Goal: Task Accomplishment & Management: Use online tool/utility

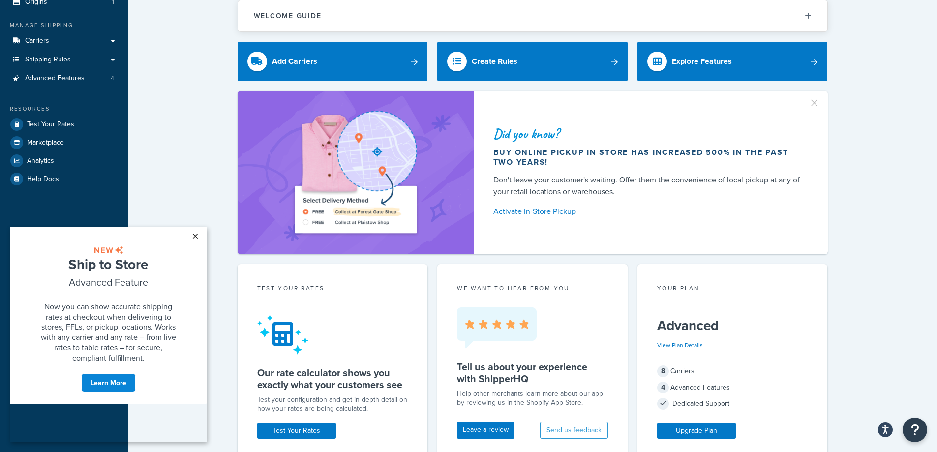
click at [196, 230] on link "×" at bounding box center [194, 236] width 17 height 18
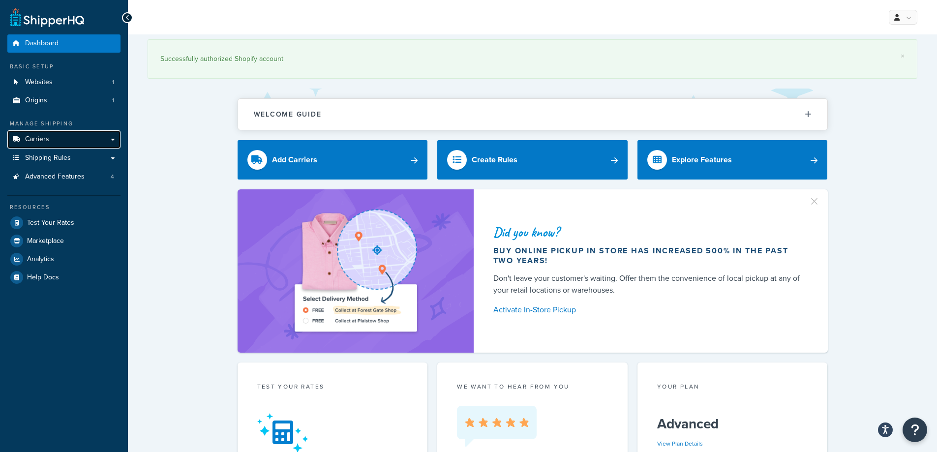
click at [65, 138] on link "Carriers" at bounding box center [63, 139] width 113 height 18
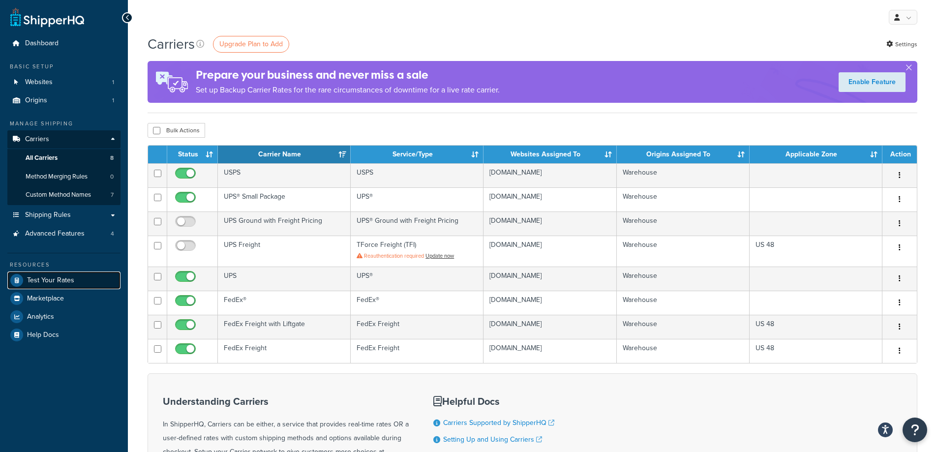
click at [57, 285] on link "Test Your Rates" at bounding box center [63, 280] width 113 height 18
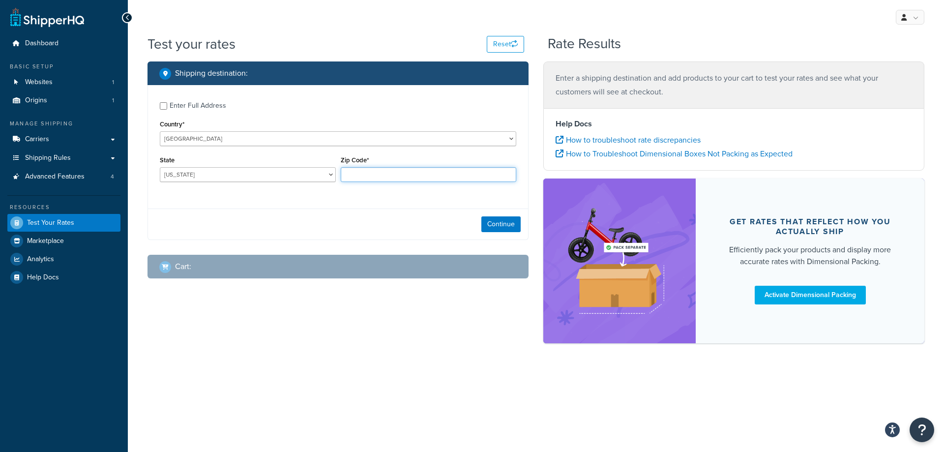
click at [390, 174] on input "Zip Code*" at bounding box center [429, 174] width 176 height 15
click at [379, 173] on input "Zip Code*" at bounding box center [429, 174] width 176 height 15
drag, startPoint x: 311, startPoint y: 177, endPoint x: 305, endPoint y: 178, distance: 6.1
click at [311, 177] on select "Alabama Alaska American Samoa Arizona Arkansas Armed Forces Americas Armed Forc…" at bounding box center [248, 174] width 176 height 15
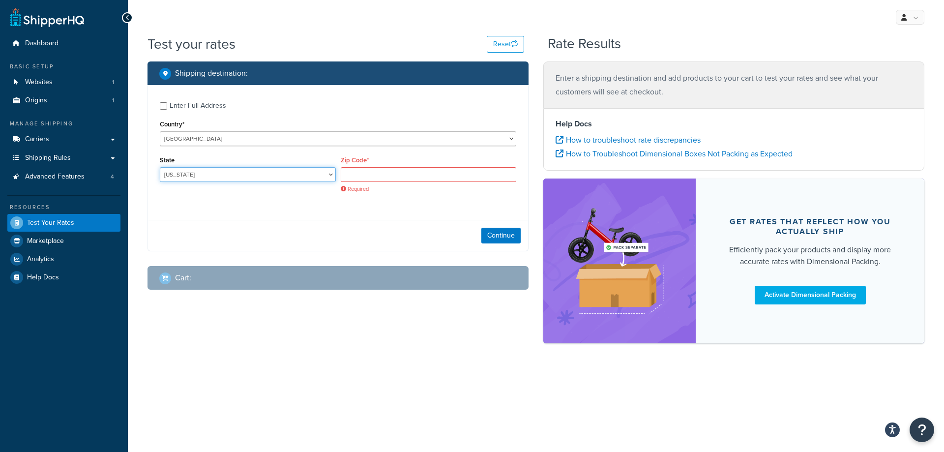
select select "CA"
click at [160, 168] on select "Alabama Alaska American Samoa Arizona Arkansas Armed Forces Americas Armed Forc…" at bounding box center [248, 174] width 176 height 15
click at [391, 172] on input "Zip Code*" at bounding box center [429, 174] width 176 height 15
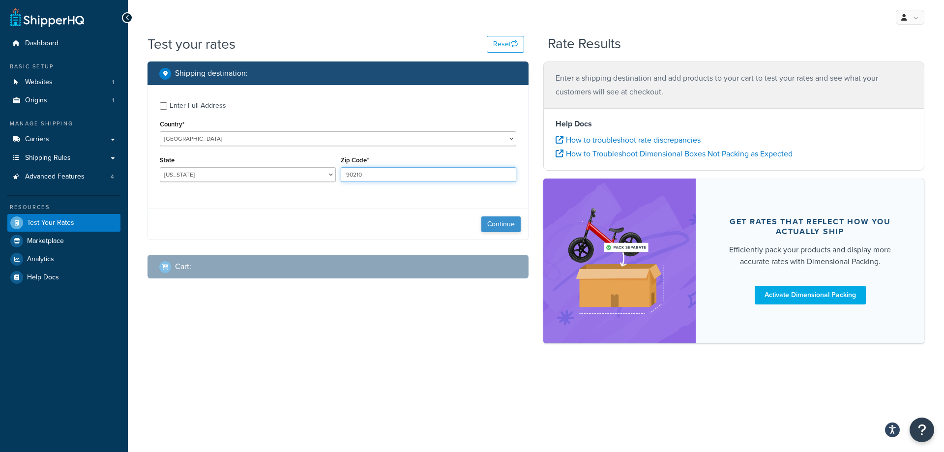
type input "90210"
click at [510, 224] on button "Continue" at bounding box center [500, 224] width 39 height 16
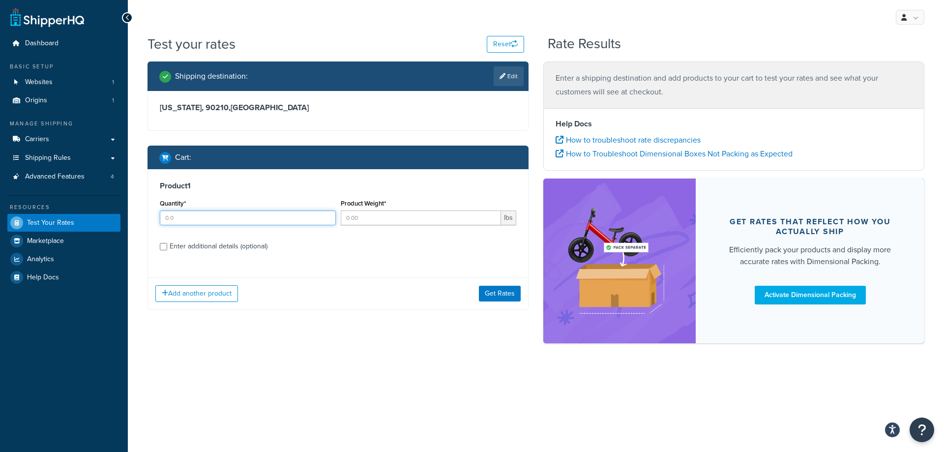
click at [268, 219] on input "Quantity*" at bounding box center [248, 217] width 176 height 15
type input "1"
click at [367, 218] on input "Product Weight*" at bounding box center [421, 217] width 161 height 15
type input "27"
click at [369, 251] on label "Enter additional details (optional)" at bounding box center [343, 245] width 347 height 16
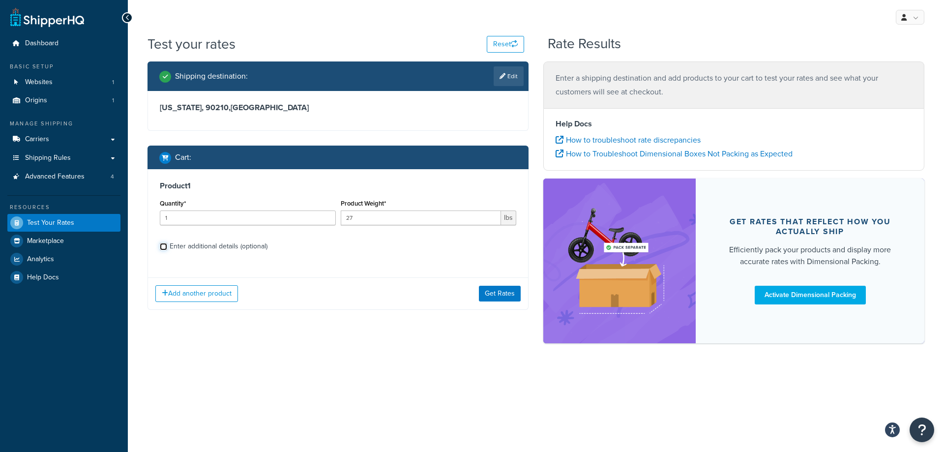
click at [167, 250] on input "Enter additional details (optional)" at bounding box center [163, 246] width 7 height 7
checkbox input "true"
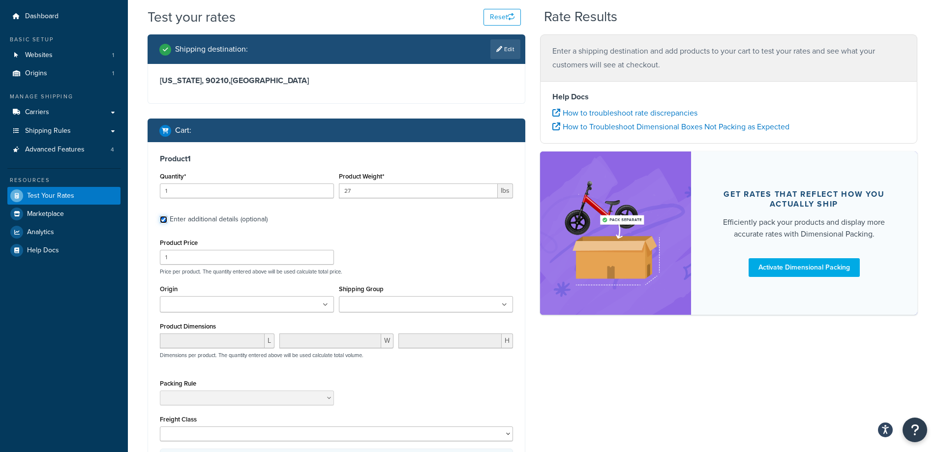
scroll to position [49, 0]
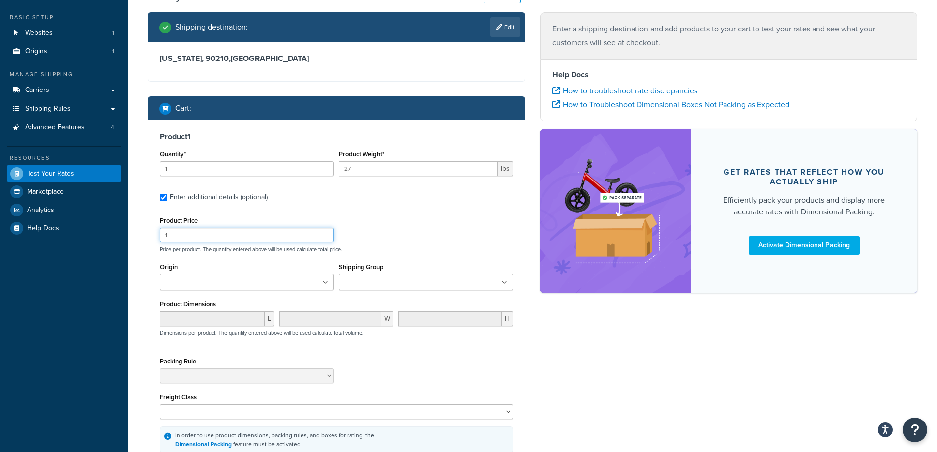
click at [252, 234] on input "1" at bounding box center [247, 235] width 174 height 15
click at [253, 235] on input "1" at bounding box center [247, 235] width 174 height 15
type input "19.99"
drag, startPoint x: 360, startPoint y: 173, endPoint x: 331, endPoint y: 177, distance: 29.3
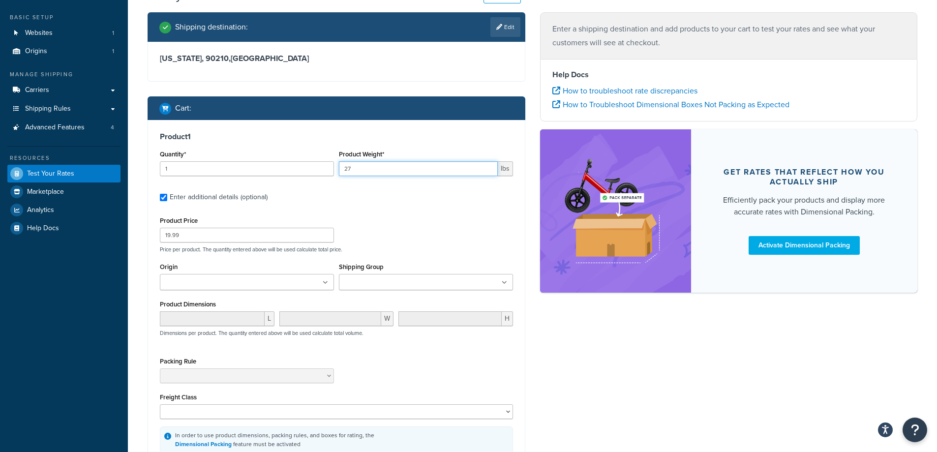
click at [331, 177] on div "Quantity* 1 Product Weight* 27 lbs" at bounding box center [336, 166] width 358 height 36
type input "16"
click at [445, 217] on div "Product Price 19.99 Price per product. The quantity entered above will be used …" at bounding box center [336, 233] width 358 height 39
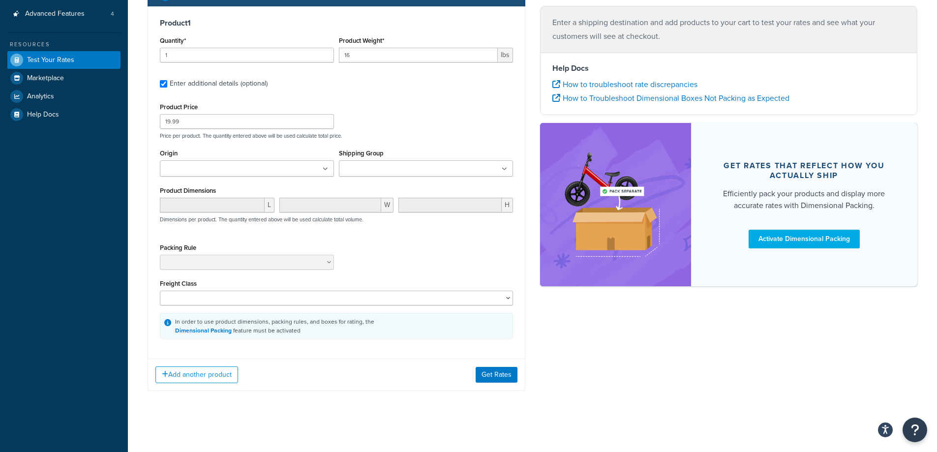
scroll to position [167, 0]
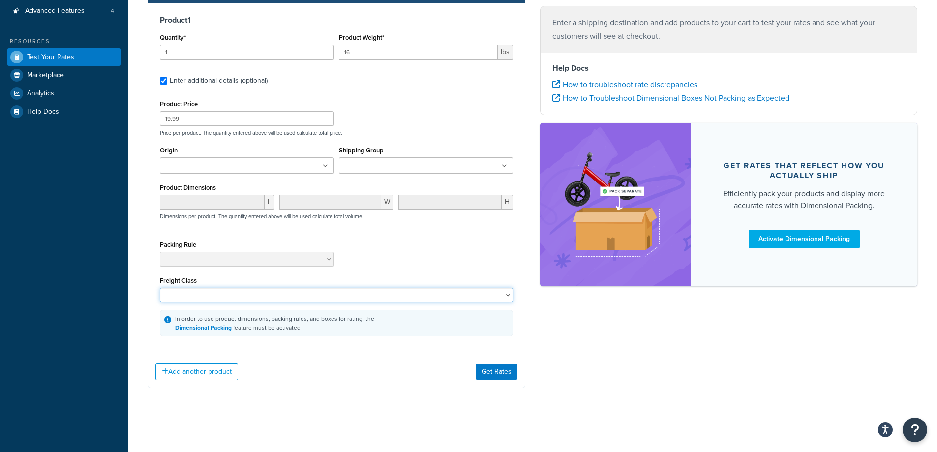
click at [285, 294] on select "50 55 60 65 70 77.5 85 92.5 100 110 125 150 175 200 250 300 400 500" at bounding box center [336, 295] width 353 height 15
click at [501, 368] on button "Get Rates" at bounding box center [496, 372] width 42 height 16
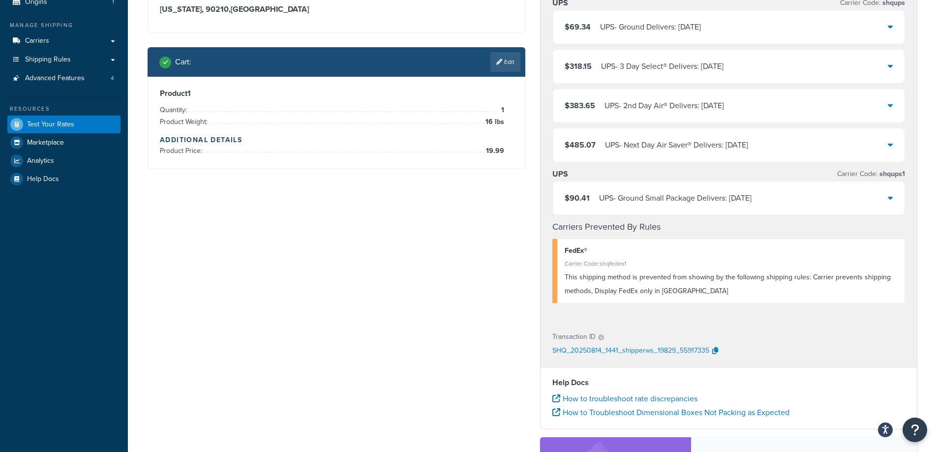
scroll to position [0, 0]
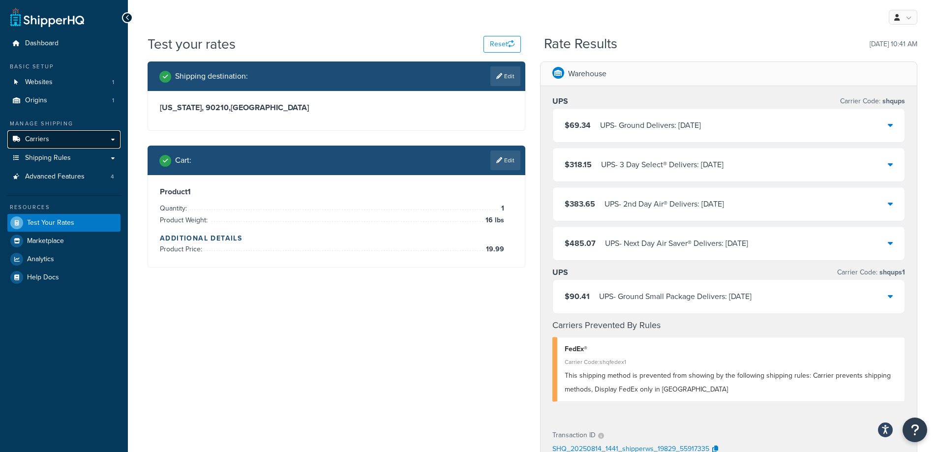
click at [70, 141] on link "Carriers" at bounding box center [63, 139] width 113 height 18
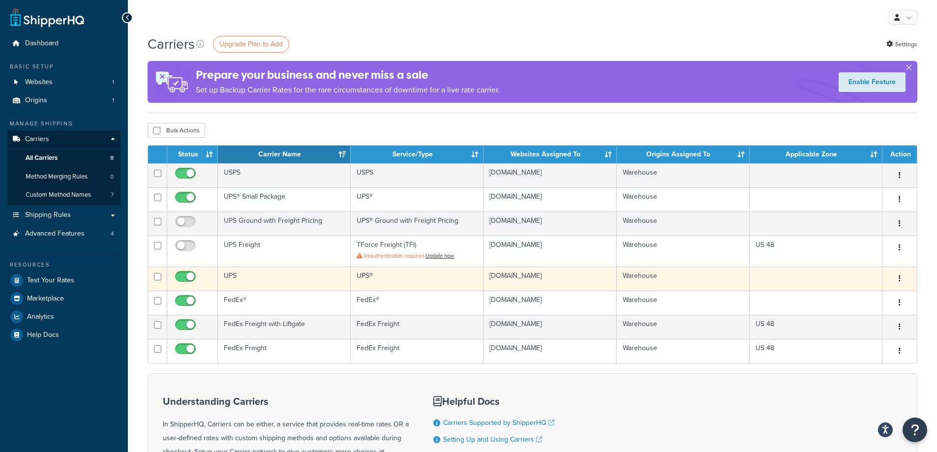
click at [900, 278] on icon "button" at bounding box center [899, 278] width 2 height 7
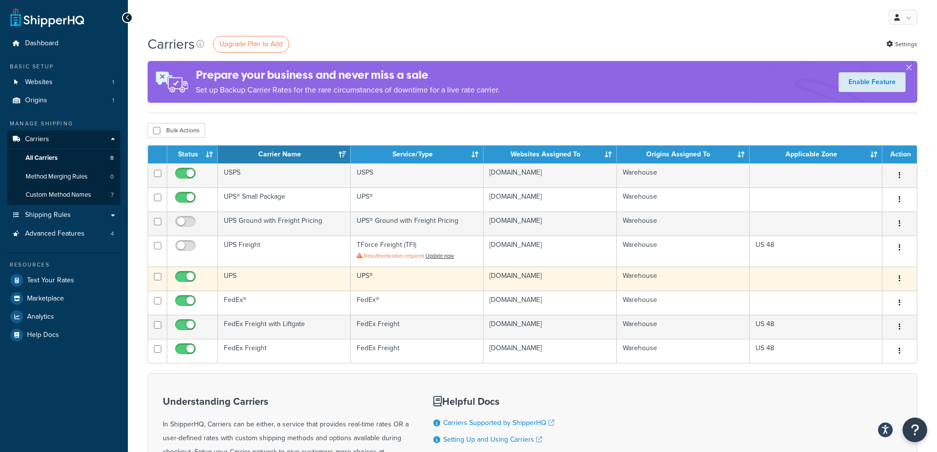
click at [232, 277] on td "UPS" at bounding box center [284, 279] width 133 height 24
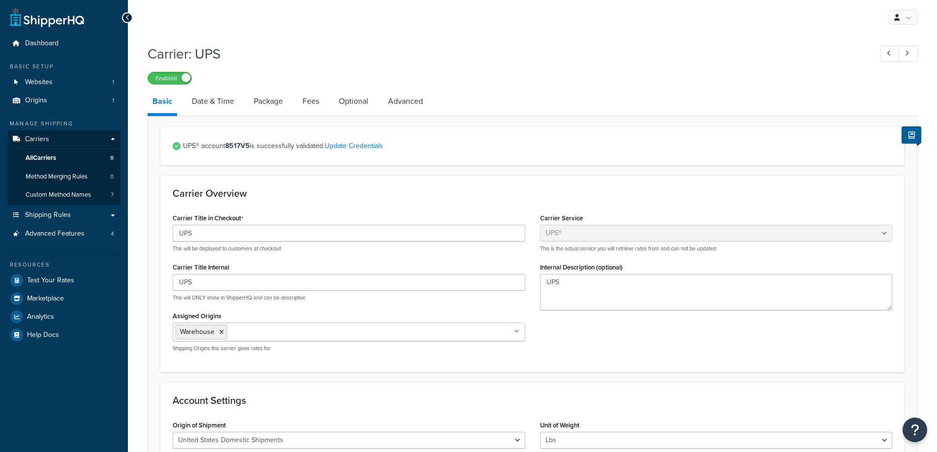
select select "ups"
